Goal: Task Accomplishment & Management: Manage account settings

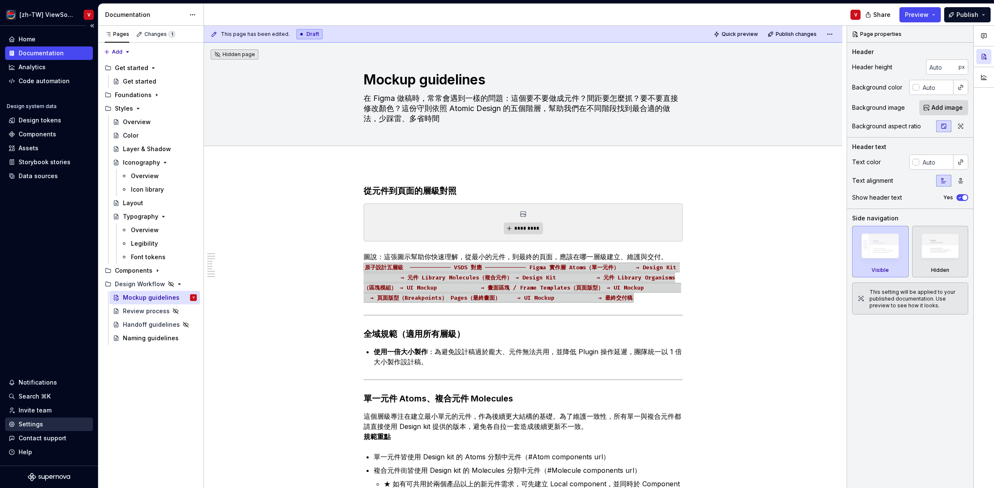
type textarea "*"
click at [59, 426] on div "Settings" at bounding box center [48, 424] width 81 height 8
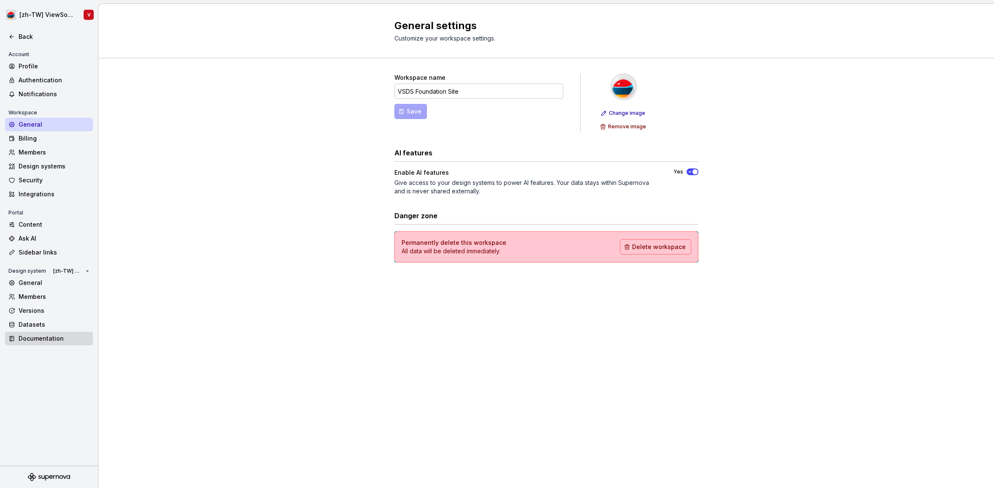
click at [62, 337] on div "Documentation" at bounding box center [54, 338] width 71 height 8
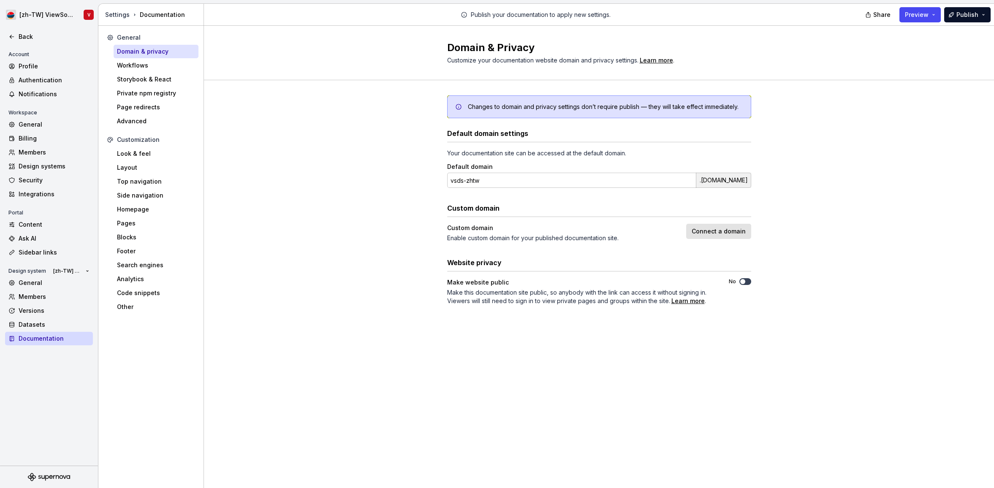
click at [745, 282] on span "button" at bounding box center [742, 281] width 5 height 5
click at [59, 167] on div "Design systems" at bounding box center [54, 166] width 71 height 8
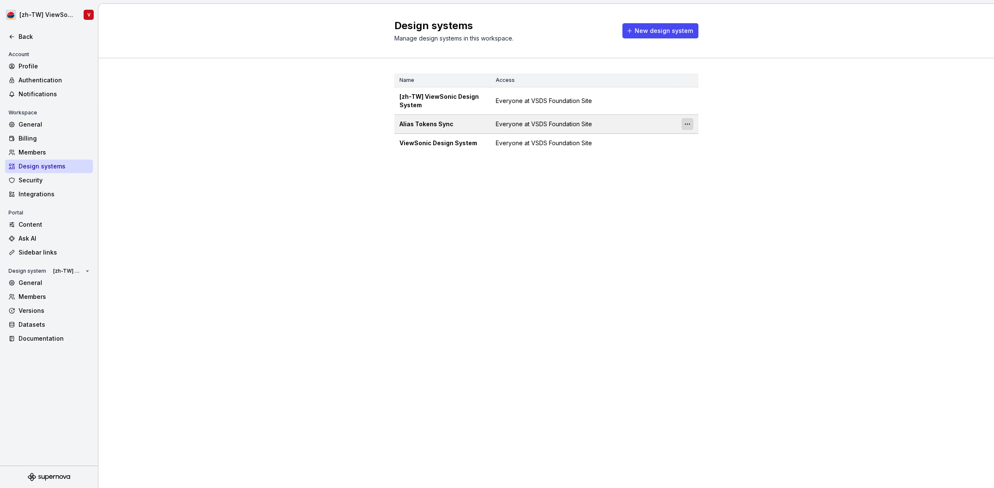
click at [685, 124] on html "[zh-TW] ViewSonic Design System V Back Account Profile Authentication Notificat…" at bounding box center [497, 244] width 994 height 488
drag, startPoint x: 444, startPoint y: 122, endPoint x: 440, endPoint y: 135, distance: 13.4
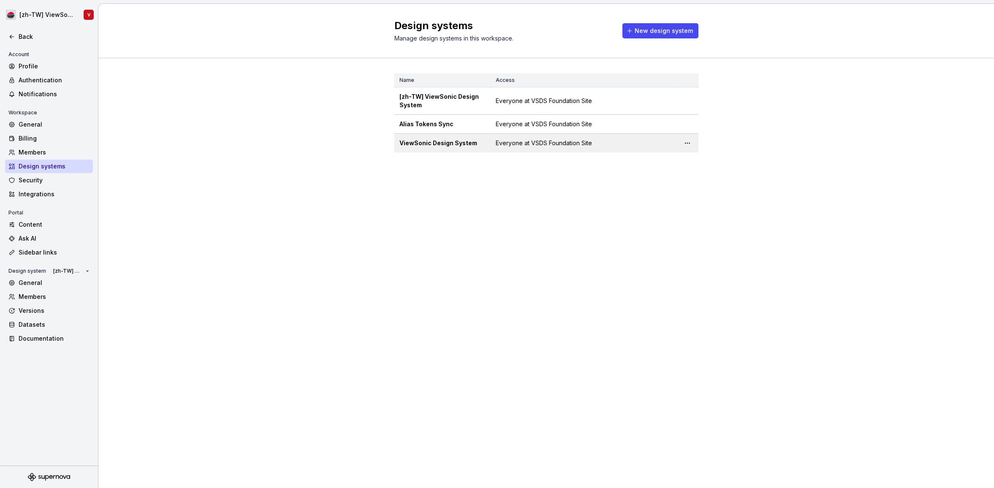
click at [444, 122] on html "[zh-TW] ViewSonic Design System V Back Account Profile Authentication Notificat…" at bounding box center [497, 244] width 994 height 488
